Goal: Task Accomplishment & Management: Contribute content

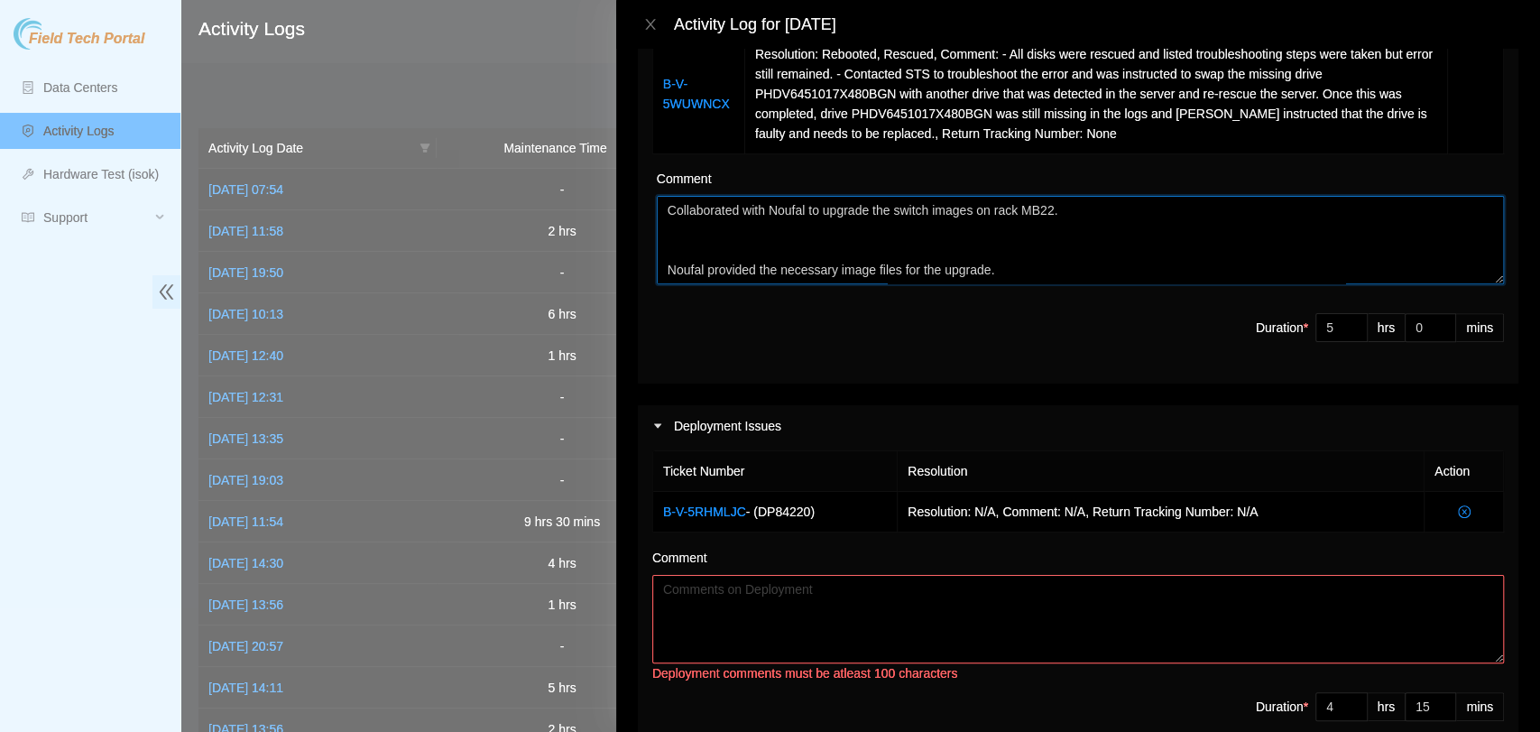
drag, startPoint x: 1298, startPoint y: 272, endPoint x: 641, endPoint y: 175, distance: 664.8
click at [641, 175] on div "Ticket Number Resolution Action B-V-5X0YOD7 Resolution: Rebooted, Rescued, Comm…" at bounding box center [1078, 126] width 881 height 514
click at [768, 606] on textarea "Comment" at bounding box center [1078, 619] width 852 height 88
paste textarea "Collaborated with Noufal to upgrade the switch images on rack MB22. Noufal prov…"
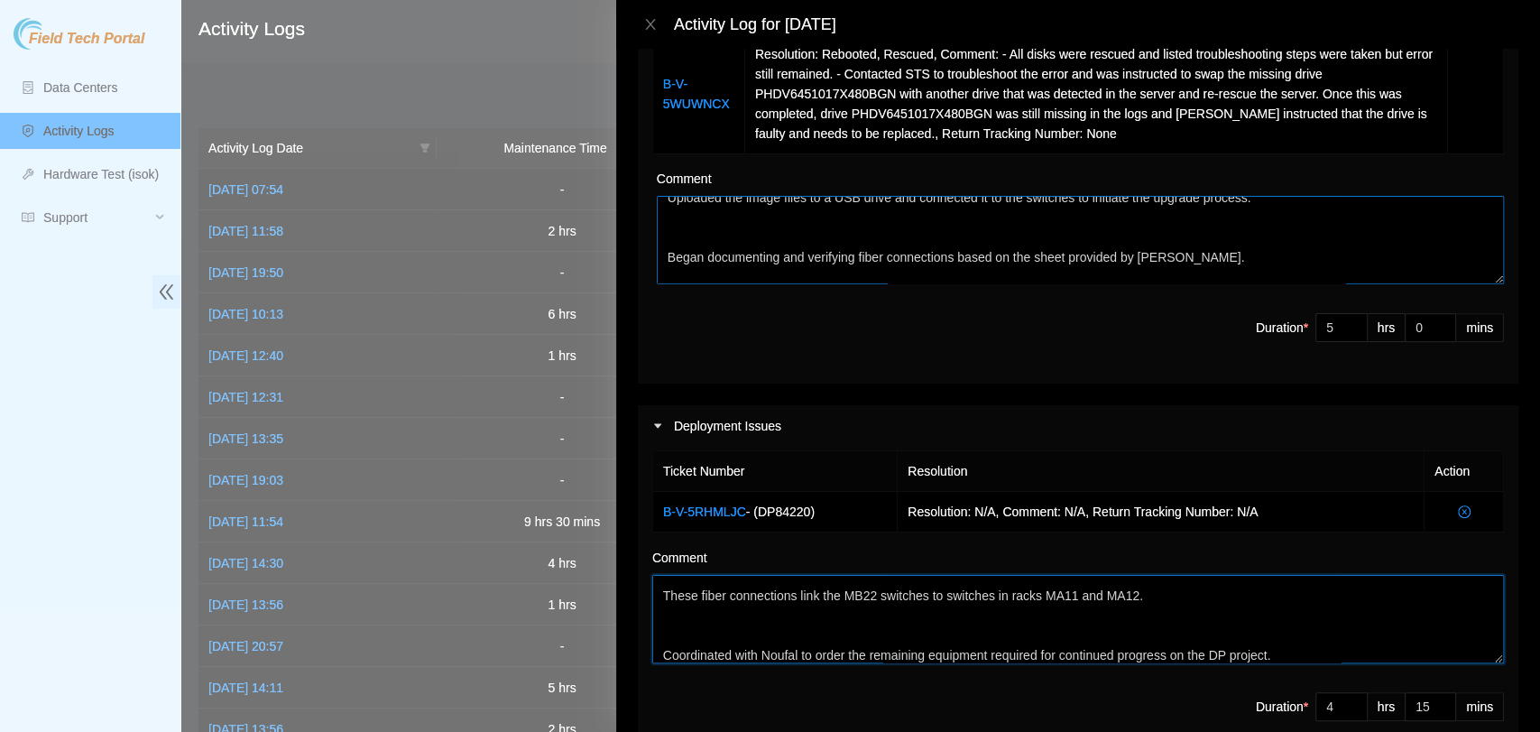
scroll to position [238, 0]
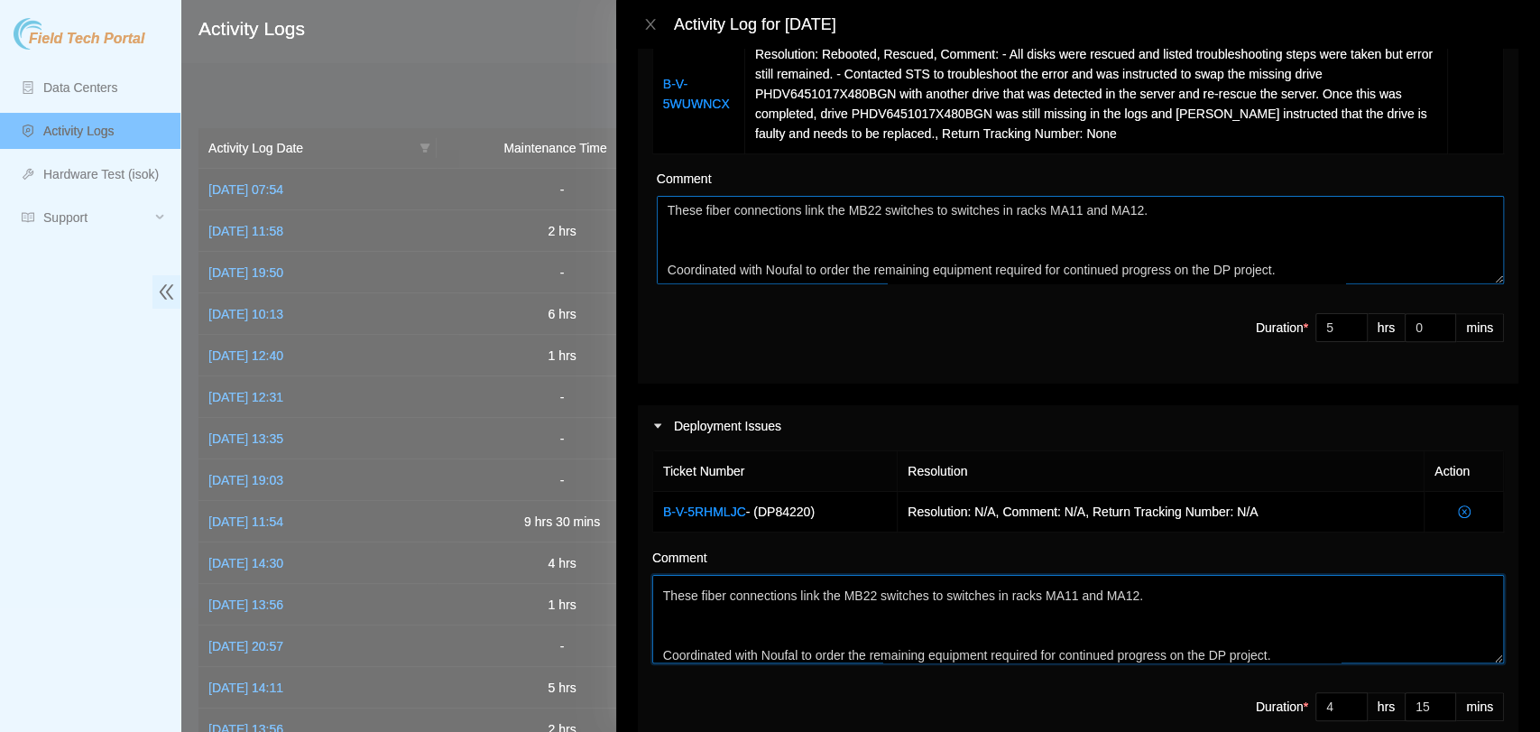
type textarea "Collaborated with Noufal to upgrade the switch images on rack MB22. Noufal prov…"
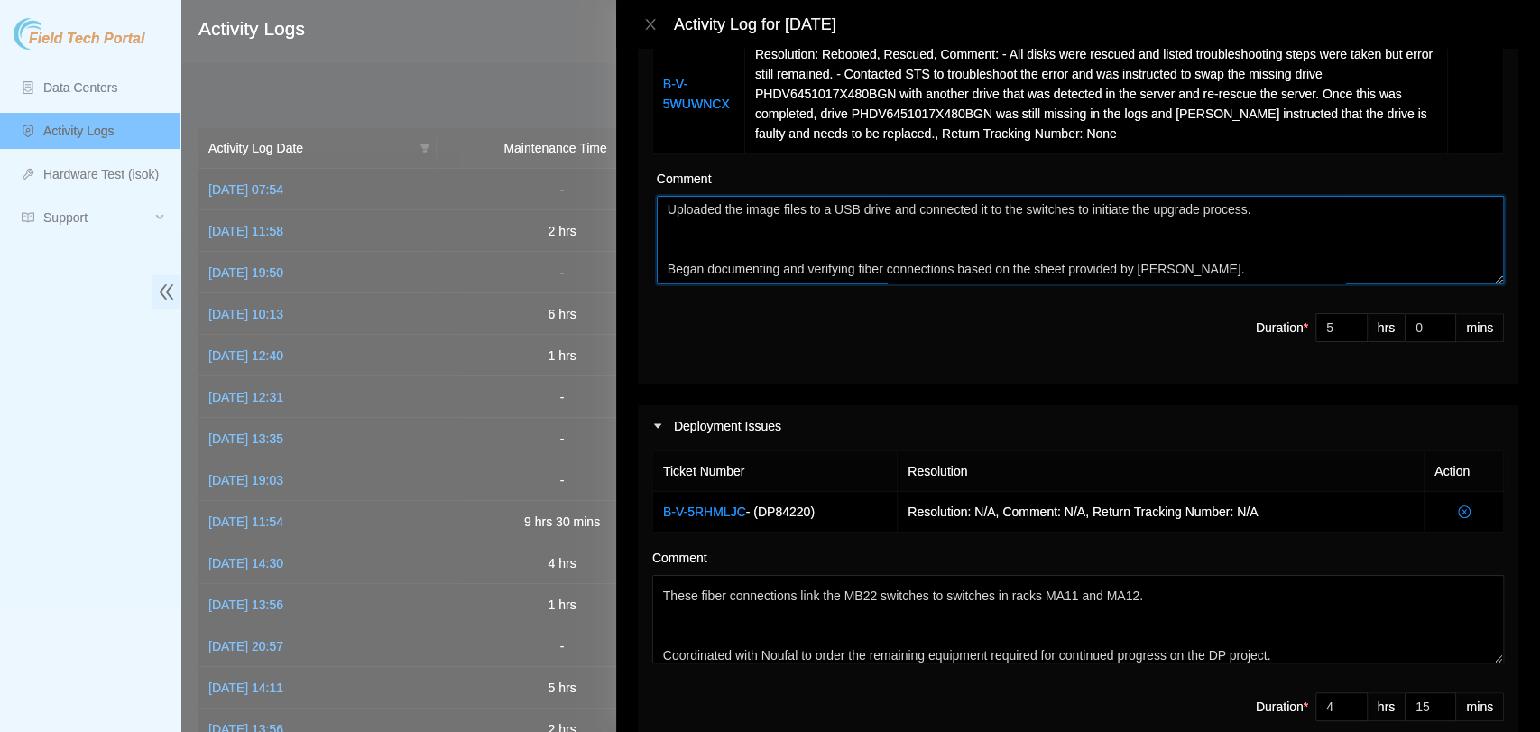
scroll to position [0, 0]
drag, startPoint x: 1292, startPoint y: 266, endPoint x: 524, endPoint y: 151, distance: 776.5
click at [524, 151] on div "Activity Log for [DATE] Note: This activity log is for informational purposes o…" at bounding box center [770, 366] width 1540 height 732
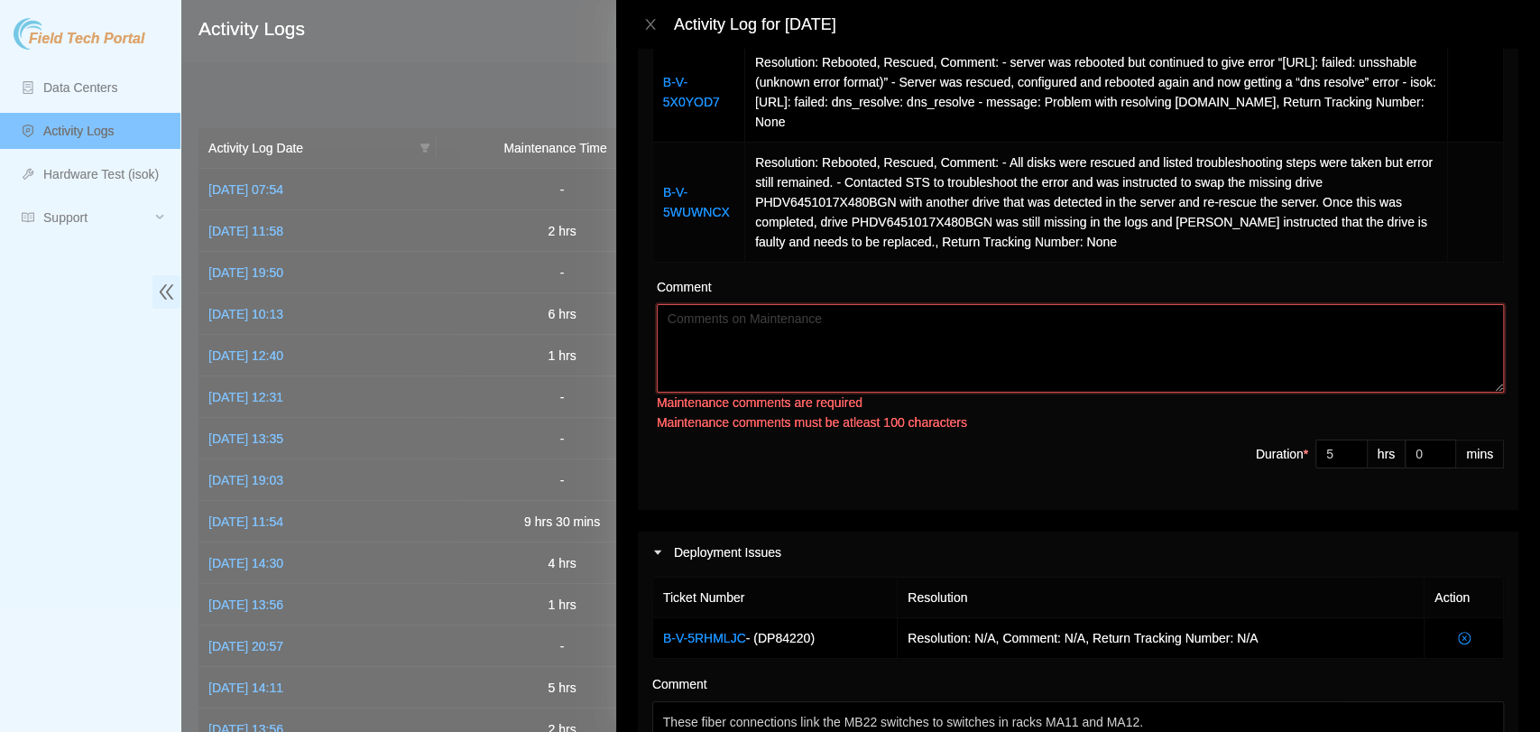
scroll to position [259, 0]
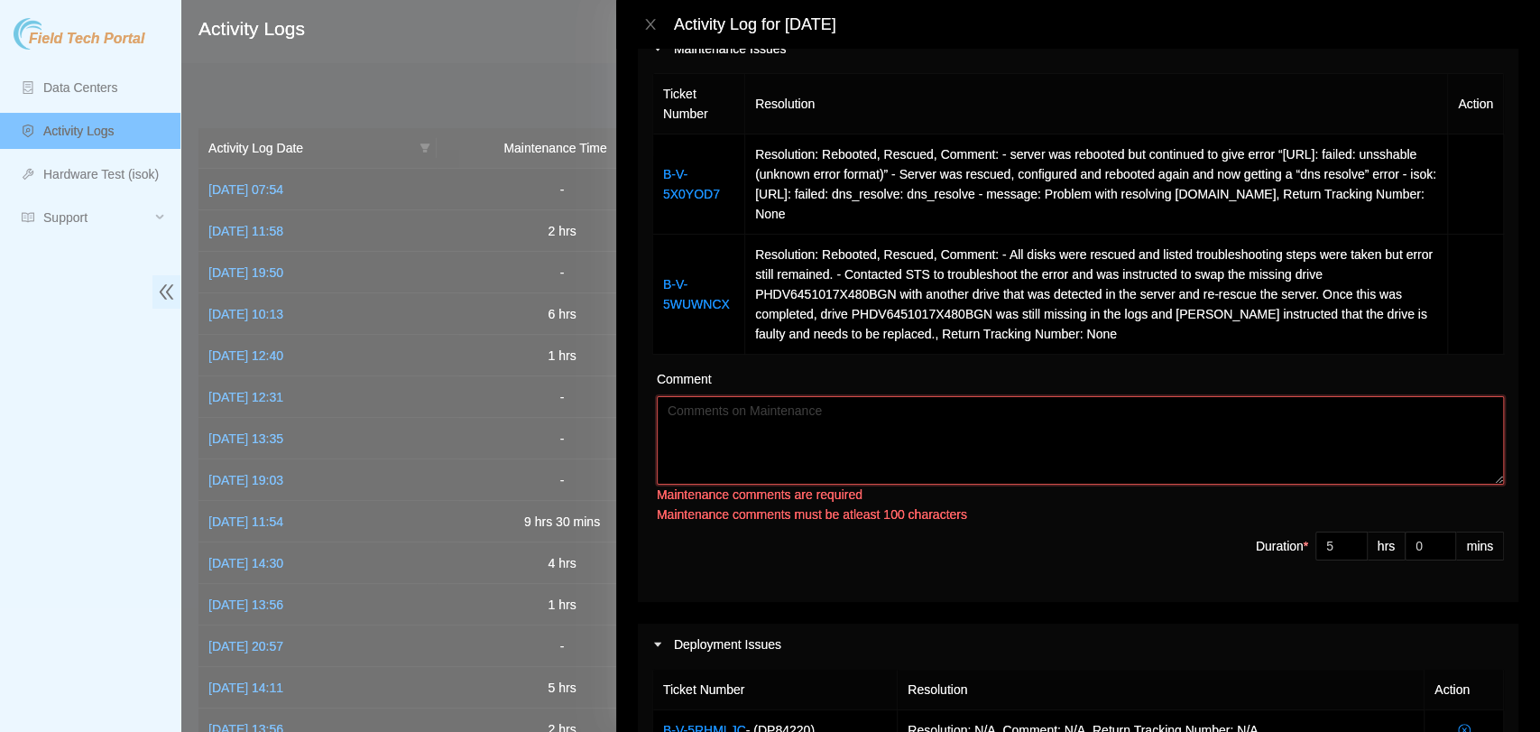
click at [945, 415] on textarea "Comment" at bounding box center [1080, 440] width 847 height 88
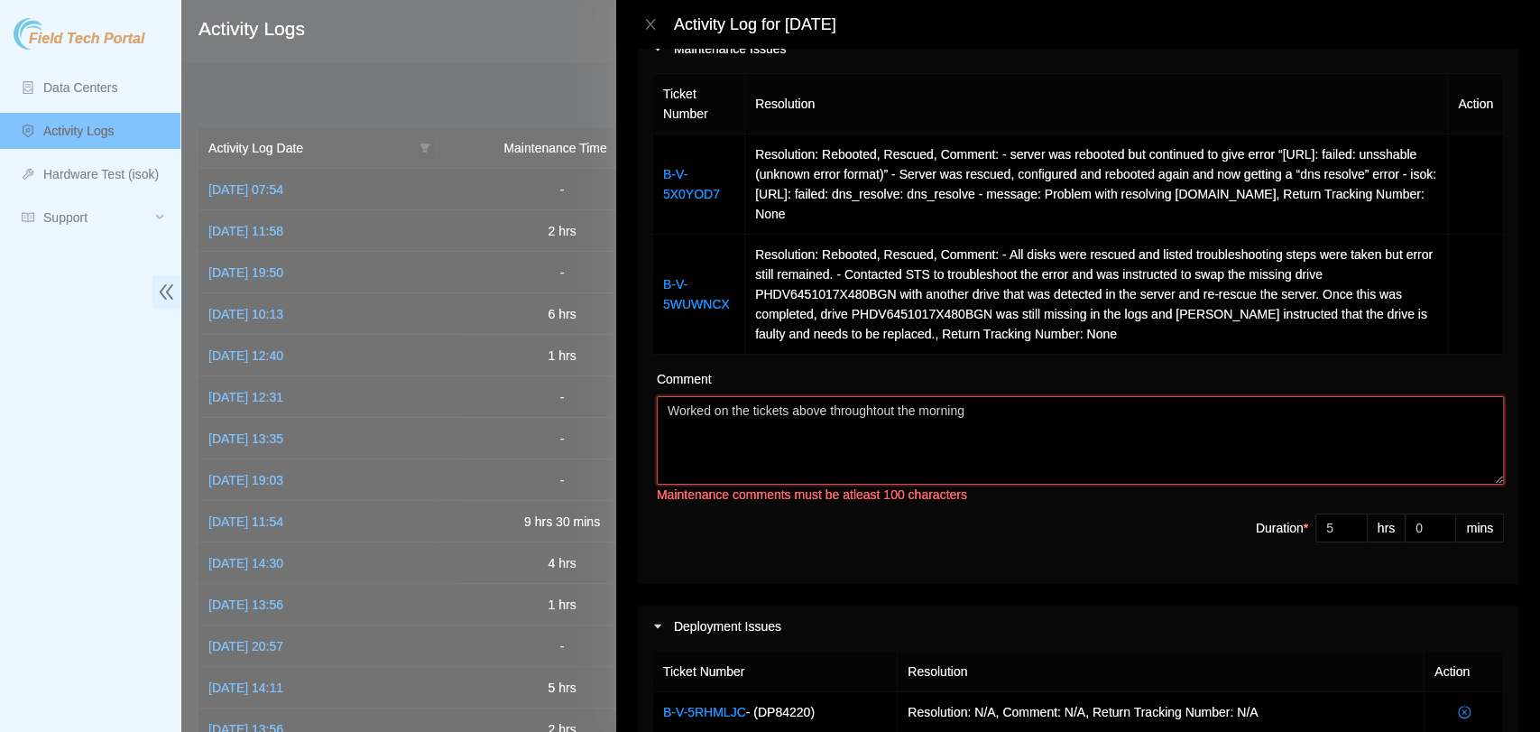
click at [883, 414] on textarea "Worked on the tickets above throughtout the morning" at bounding box center [1080, 440] width 847 height 88
click at [875, 411] on textarea "Worked on the tickets above throughtout the morning" at bounding box center [1080, 440] width 847 height 88
click at [1069, 406] on textarea "Worked on the tickets above throughout the morning" at bounding box center [1080, 440] width 847 height 88
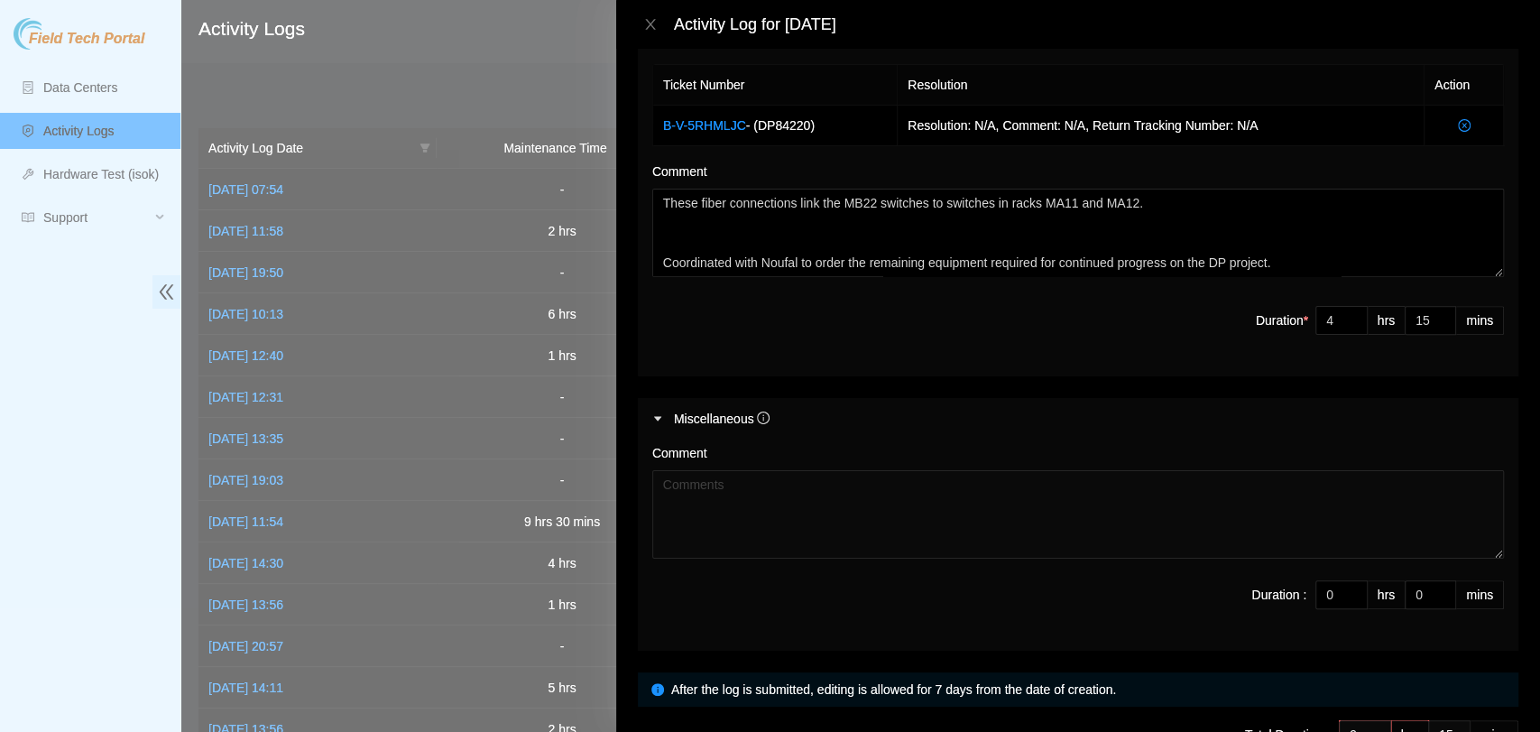
scroll to position [960, 0]
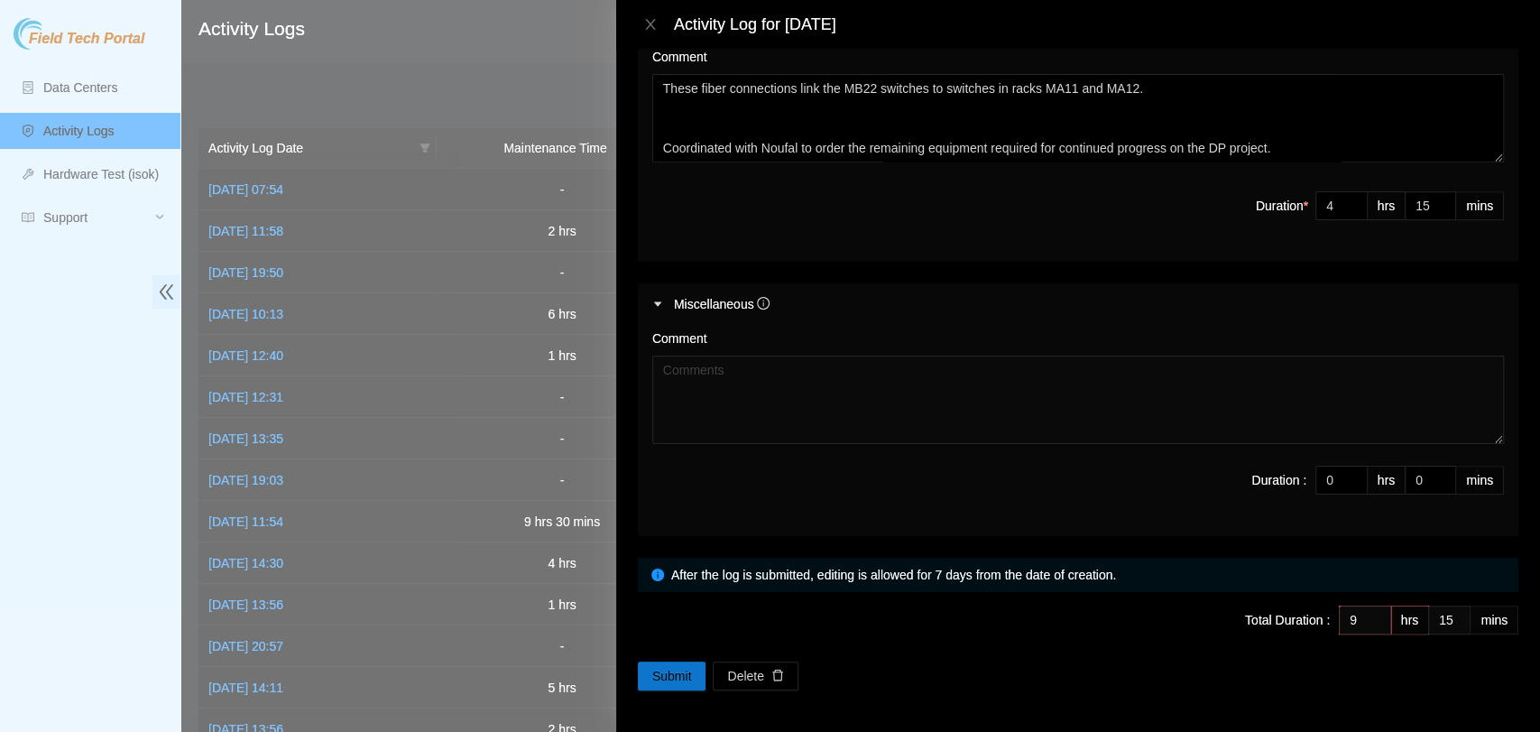
type textarea "Worked on the tickets above throughout the morning as I was contacted by Corp E…"
click at [670, 662] on button "Submit" at bounding box center [672, 675] width 69 height 29
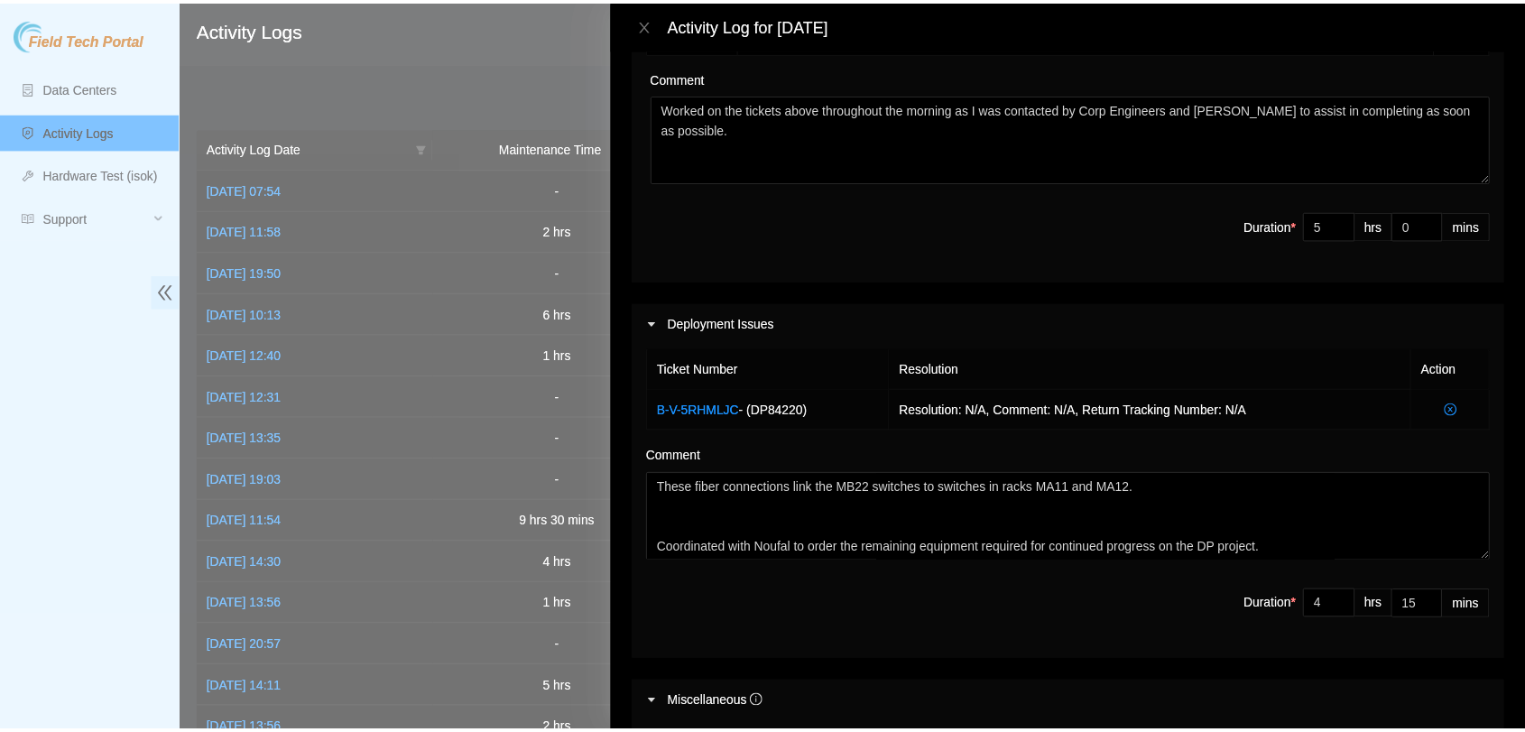
scroll to position [559, 0]
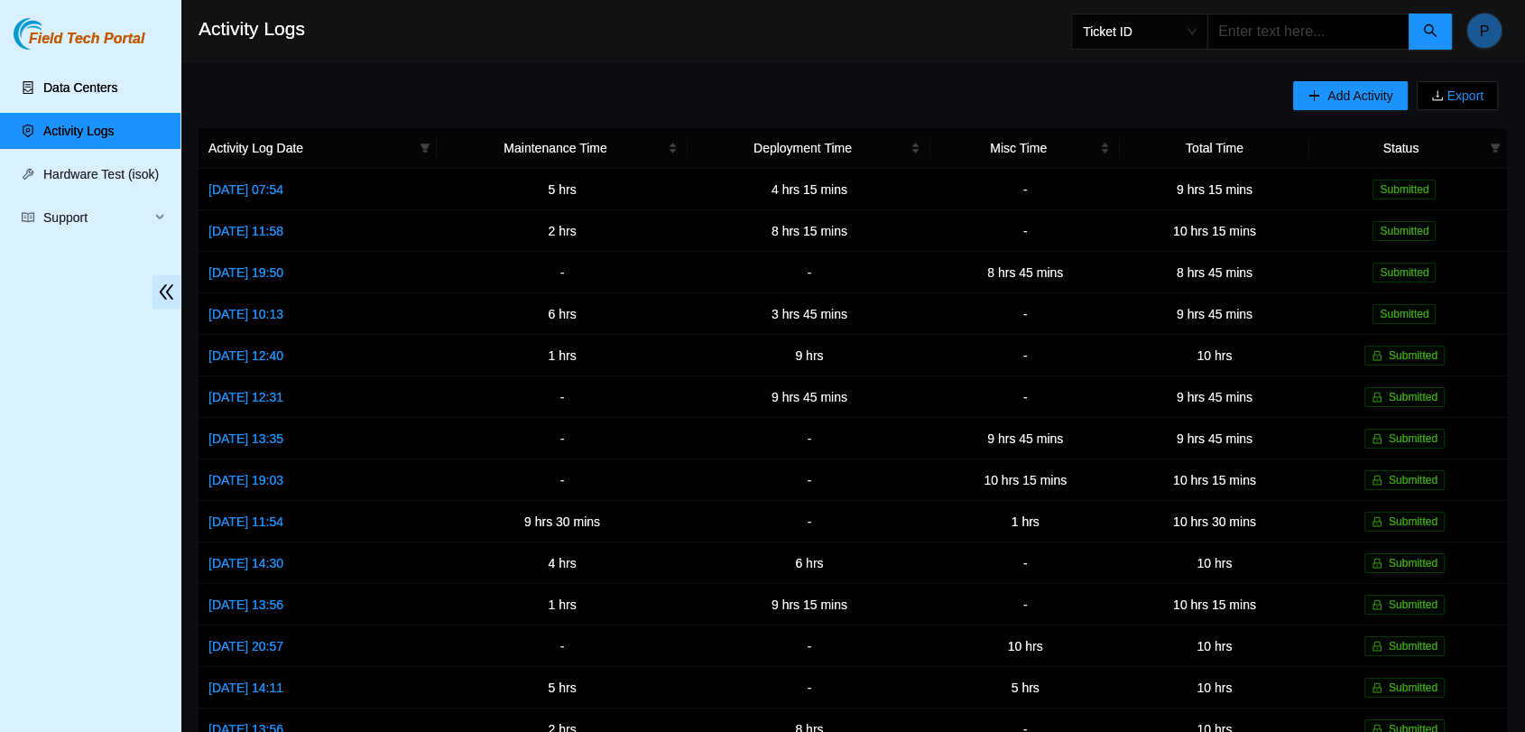
click at [117, 95] on link "Data Centers" at bounding box center [80, 87] width 74 height 14
